Goal: Ask a question

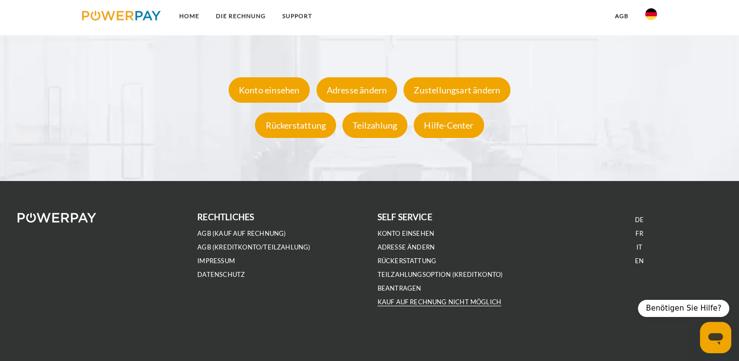
click at [458, 301] on link "Kauf auf Rechnung nicht möglich" at bounding box center [440, 302] width 124 height 8
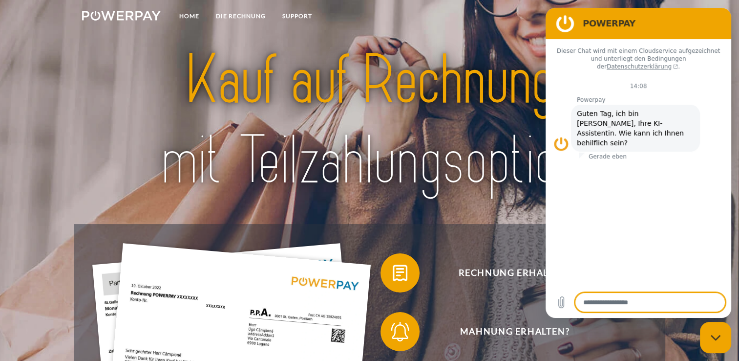
click at [713, 341] on div "Messaging-Fenster schließen" at bounding box center [715, 336] width 29 height 29
type textarea "*"
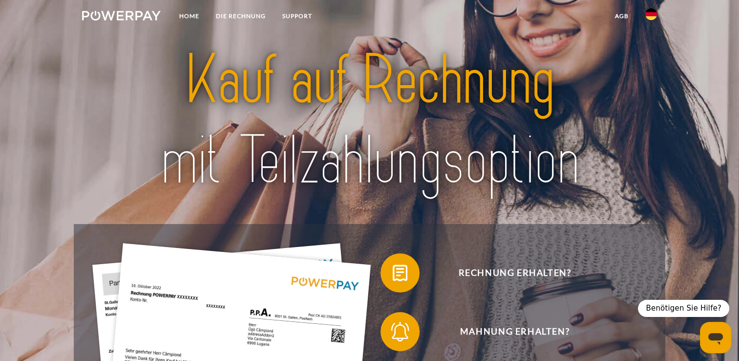
scroll to position [315, 0]
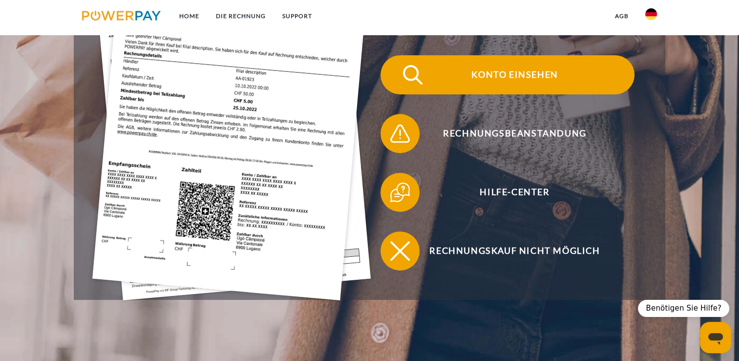
click at [507, 74] on span "Konto einsehen" at bounding box center [514, 74] width 239 height 39
